Goal: Information Seeking & Learning: Learn about a topic

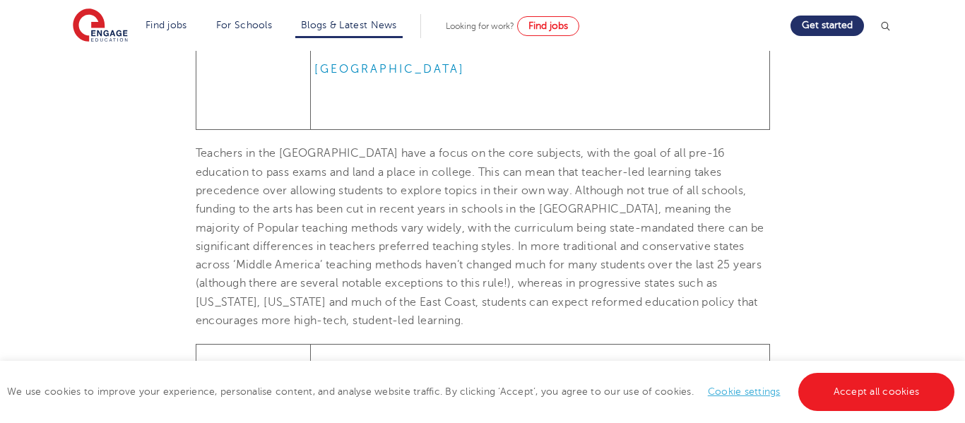
scroll to position [937, 0]
click at [305, 195] on span "Teachers in the [GEOGRAPHIC_DATA] have a focus on the core subjects, with the g…" at bounding box center [480, 238] width 569 height 180
click at [311, 203] on span "Teachers in the [GEOGRAPHIC_DATA] have a focus on the core subjects, with the g…" at bounding box center [480, 238] width 569 height 180
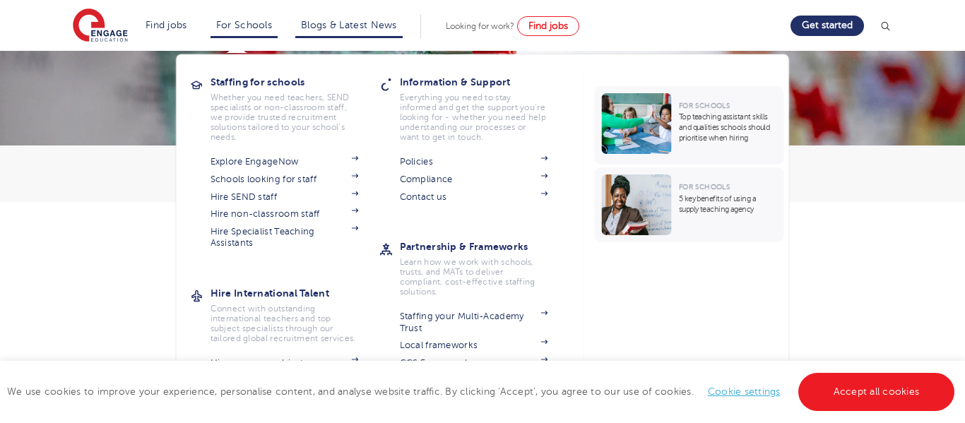
scroll to position [152, 0]
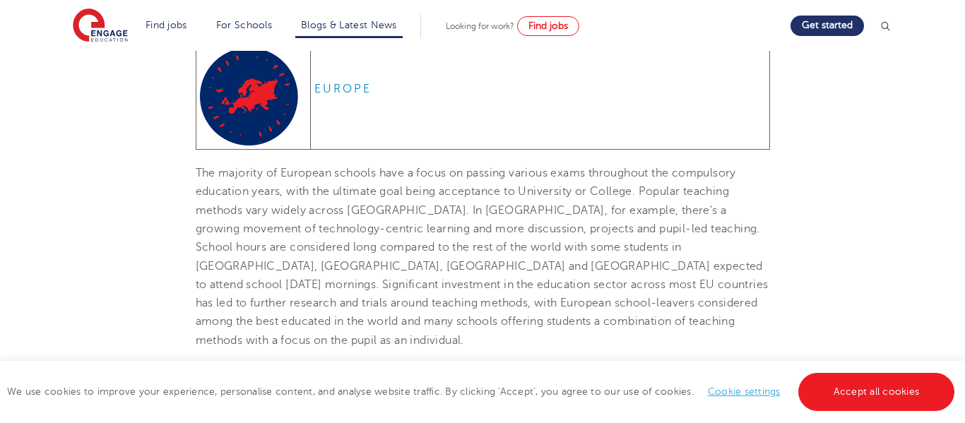
scroll to position [1505, 0]
click at [398, 130] on td "EUROPE" at bounding box center [539, 97] width 459 height 107
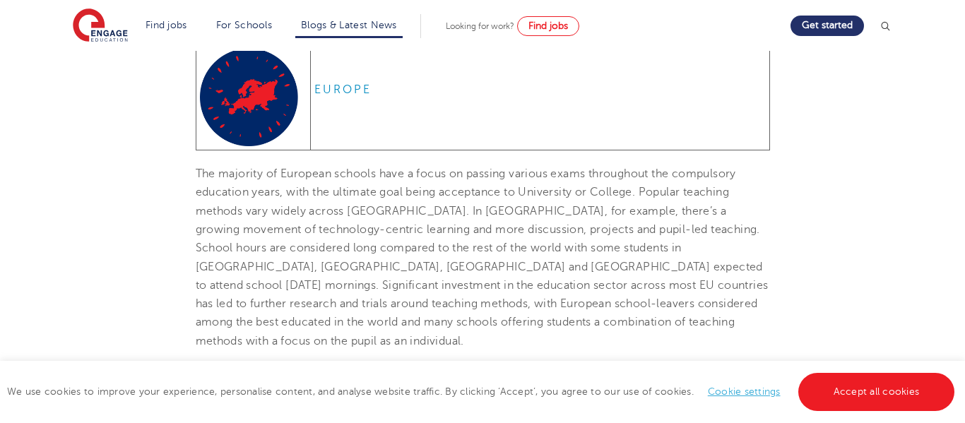
click at [398, 130] on td "EUROPE" at bounding box center [539, 97] width 459 height 107
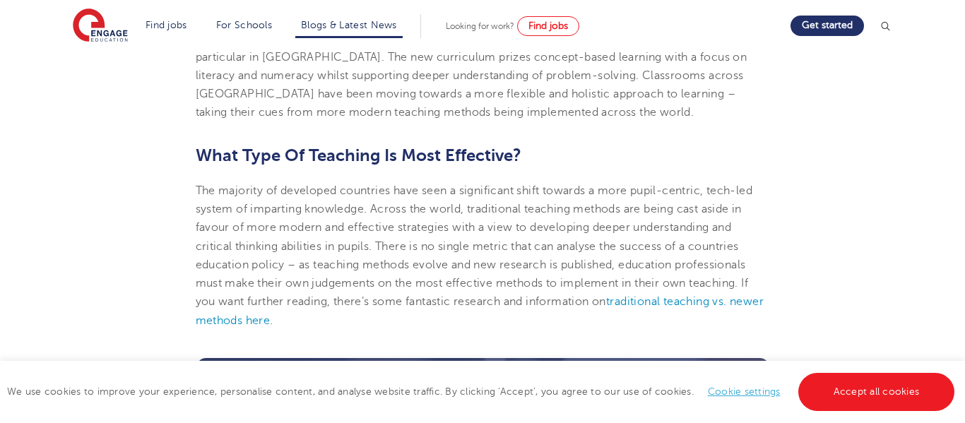
scroll to position [2731, 0]
